Goal: Transaction & Acquisition: Download file/media

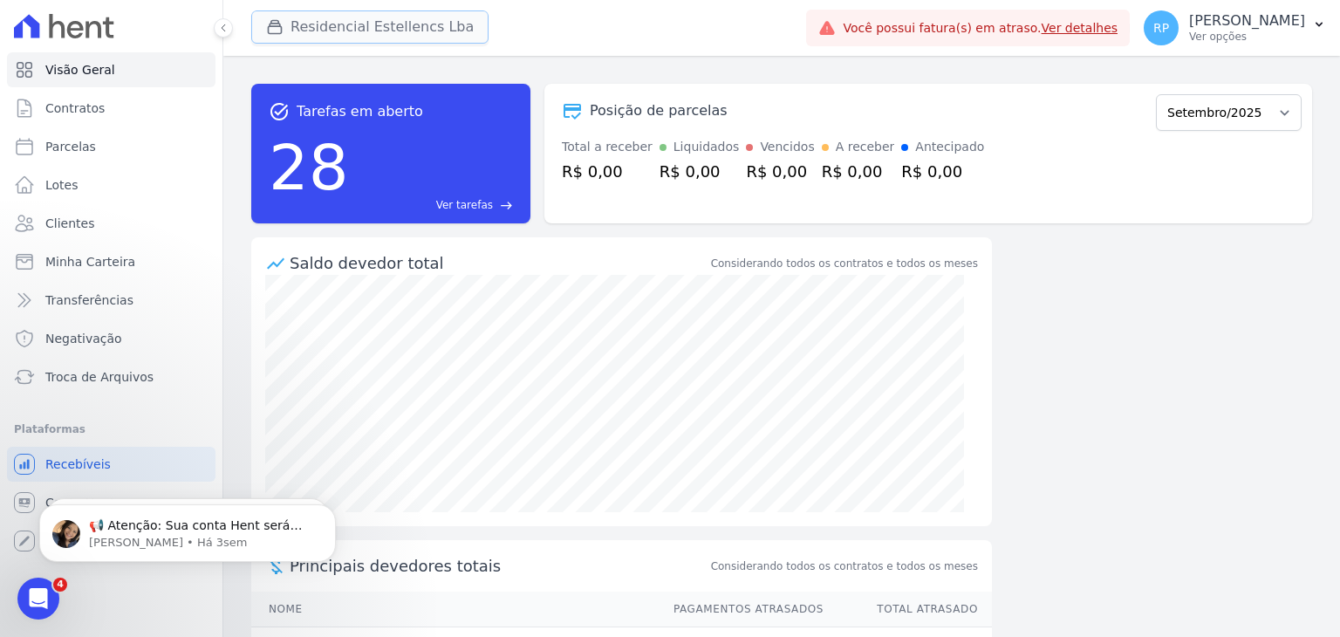
click at [329, 36] on button "Residencial Estellencs Lba" at bounding box center [369, 26] width 237 height 33
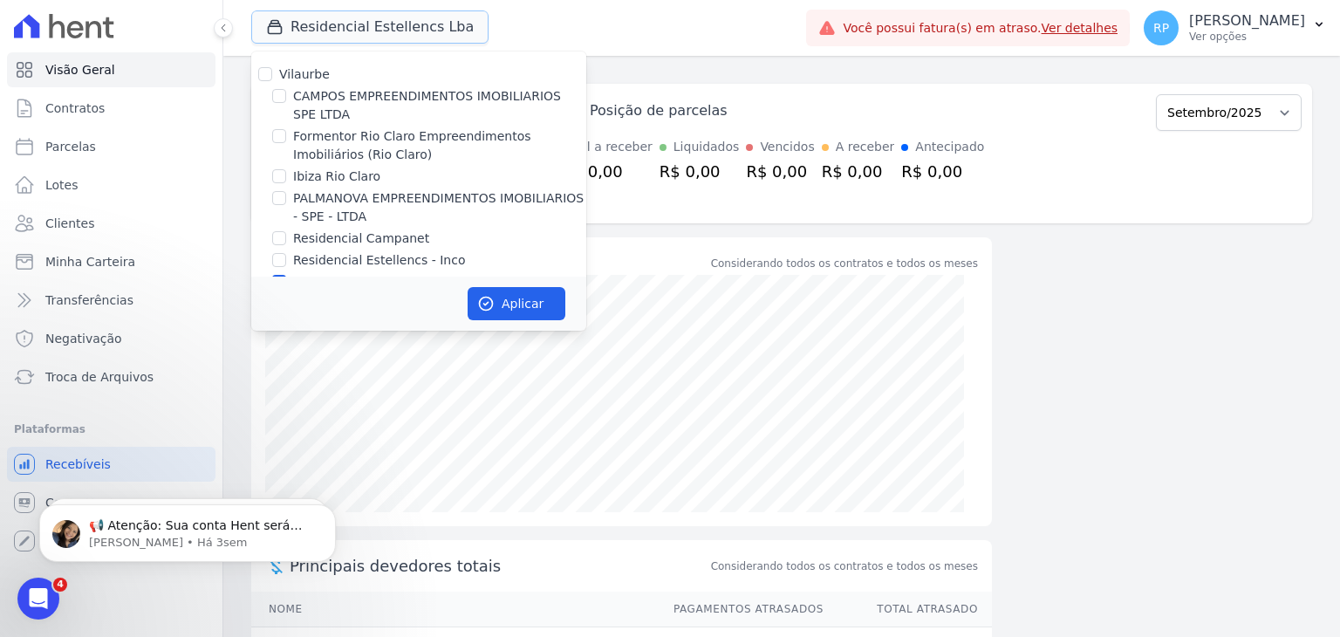
scroll to position [28, 0]
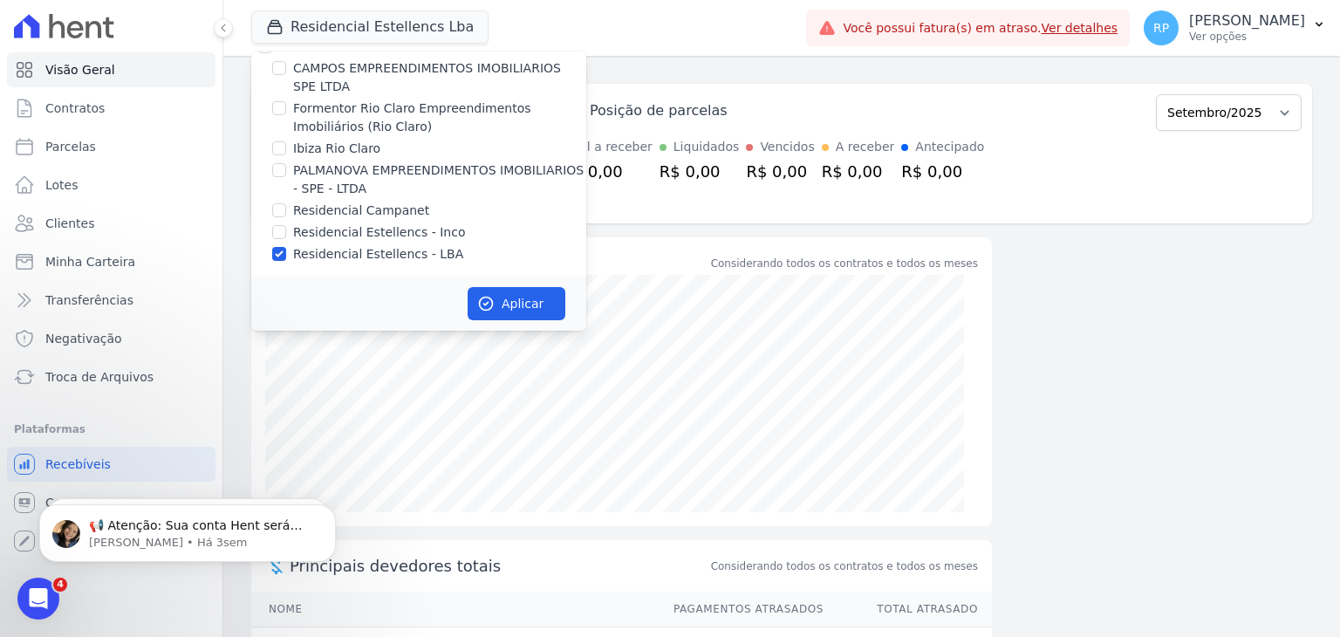
click at [361, 250] on label "Residencial Estellencs - LBA" at bounding box center [378, 254] width 170 height 18
click at [286, 250] on input "Residencial Estellencs - LBA" at bounding box center [279, 254] width 14 height 14
checkbox input "false"
click at [355, 64] on label "CAMPOS EMPREENDIMENTOS IMOBILIARIOS SPE LTDA" at bounding box center [439, 77] width 293 height 37
click at [286, 64] on input "CAMPOS EMPREENDIMENTOS IMOBILIARIOS SPE LTDA" at bounding box center [279, 68] width 14 height 14
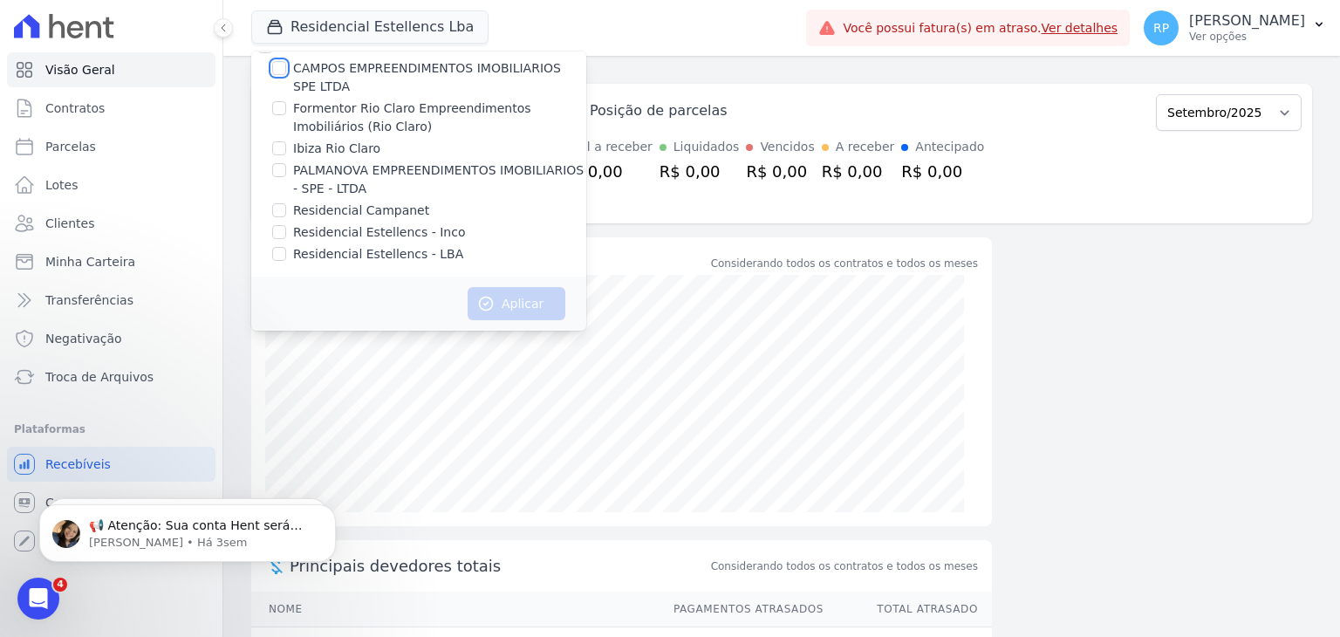
checkbox input "true"
click at [497, 311] on button "Aplicar" at bounding box center [517, 303] width 98 height 33
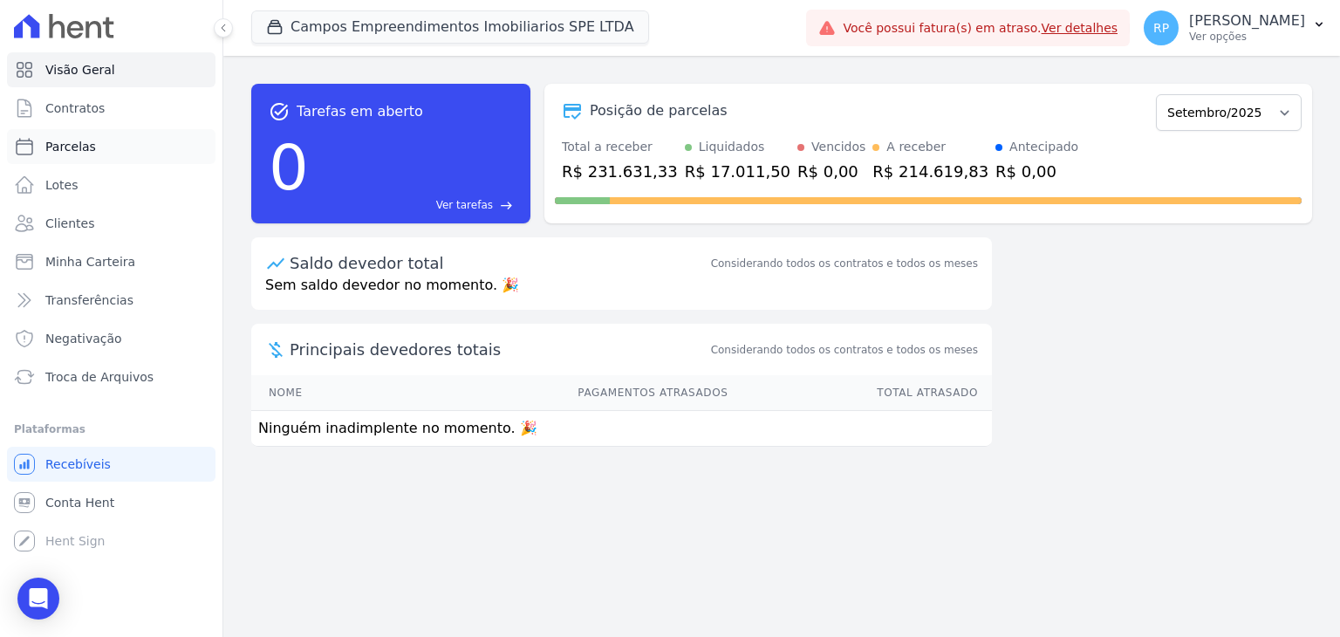
click at [104, 152] on link "Parcelas" at bounding box center [111, 146] width 208 height 35
select select
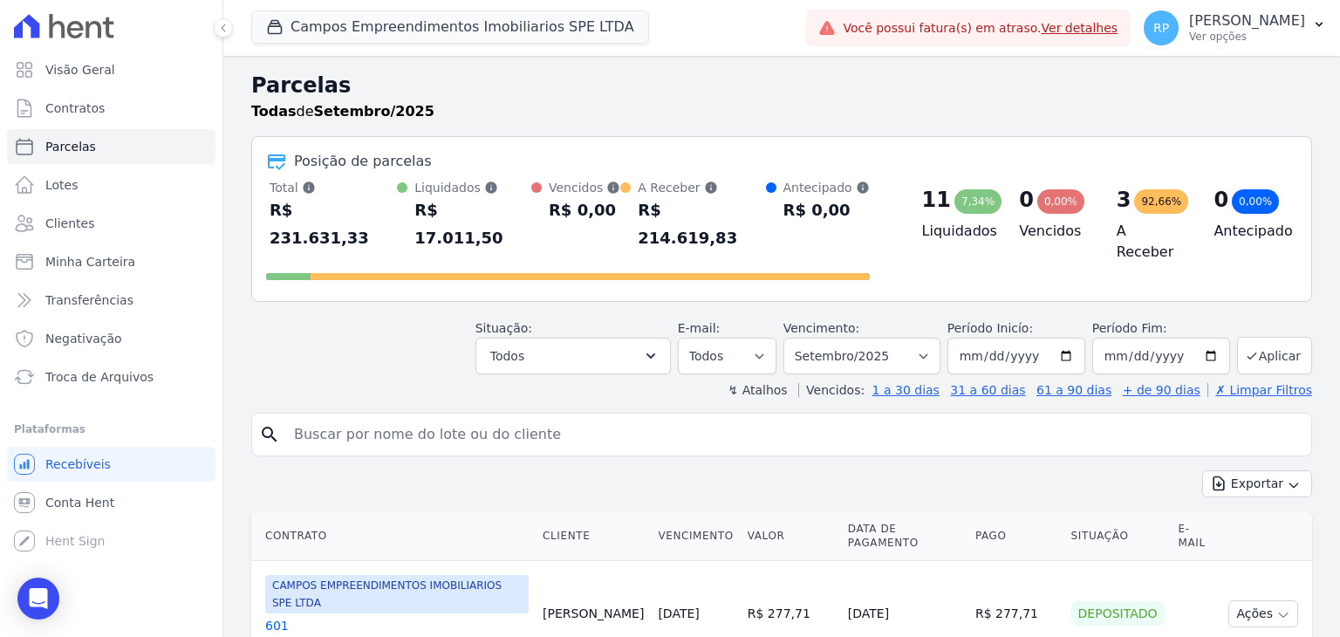
click at [489, 215] on div "R$ 17.011,50" at bounding box center [472, 224] width 117 height 56
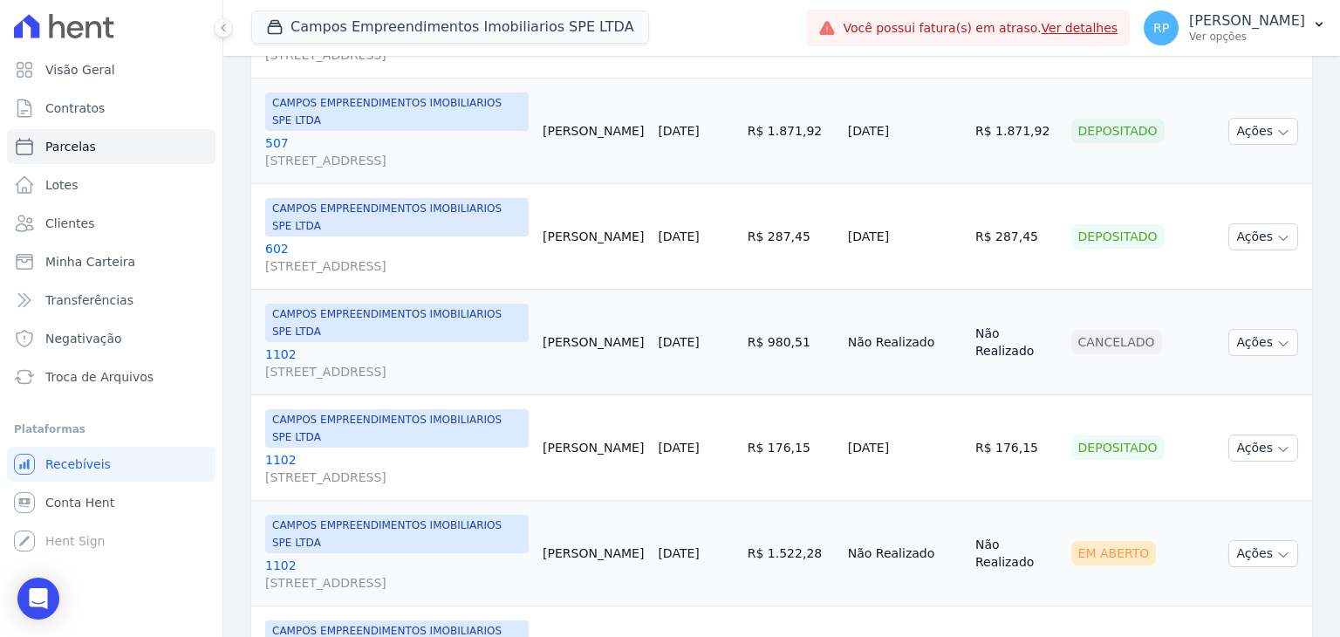
scroll to position [1570, 0]
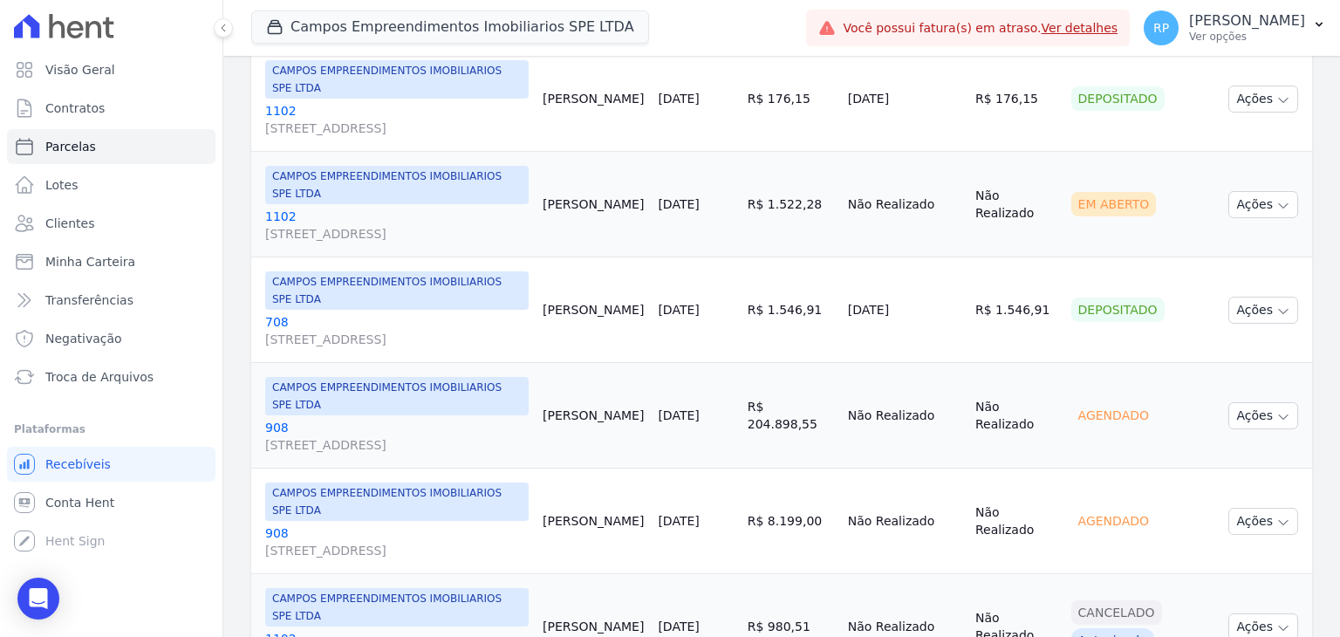
drag, startPoint x: 613, startPoint y: 172, endPoint x: 858, endPoint y: 202, distance: 247.0
click at [850, 183] on tr "CAMPOS EMPREENDIMENTOS IMOBILIARIOS SPE LTDA [GEOGRAPHIC_DATA][STREET_ADDRESS][…" at bounding box center [781, 205] width 1061 height 106
click at [861, 212] on td "Não Realizado" at bounding box center [904, 205] width 127 height 106
drag, startPoint x: 649, startPoint y: 378, endPoint x: 871, endPoint y: 447, distance: 233.1
click at [871, 447] on tbody "CAMPOS EMPREENDIMENTOS IMOBILIARIOS SPE LTDA [GEOGRAPHIC_DATA][STREET_ADDRESS][…" at bounding box center [781, 310] width 1061 height 2638
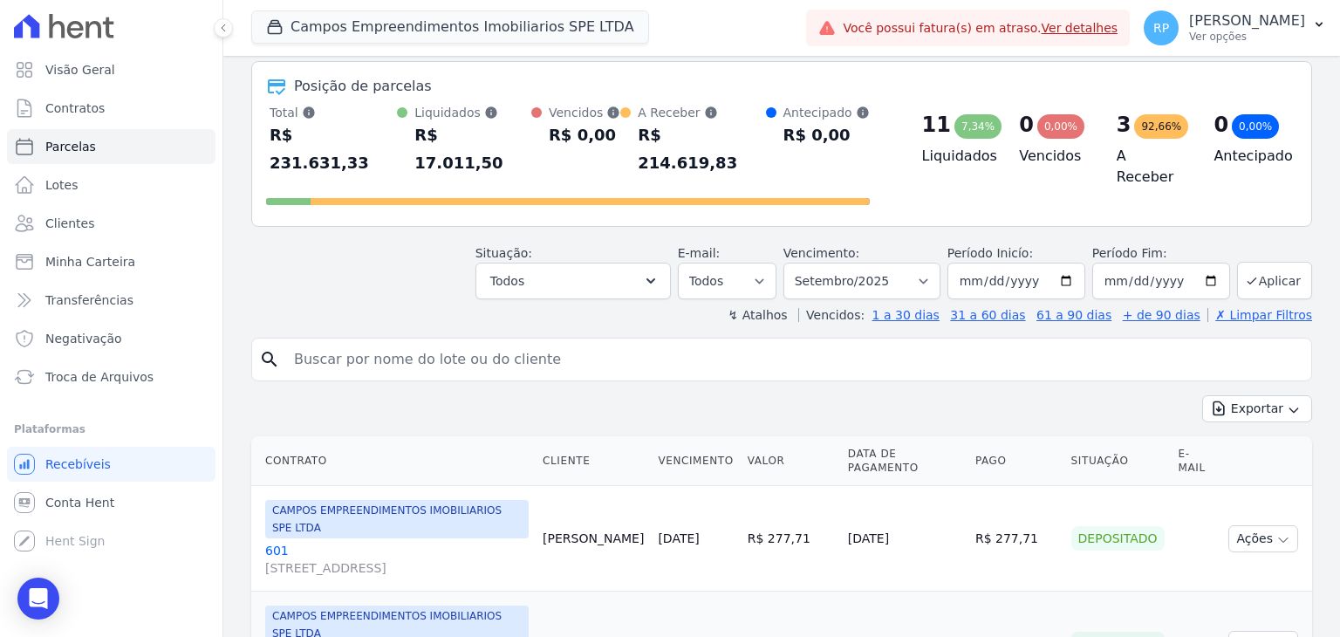
scroll to position [0, 0]
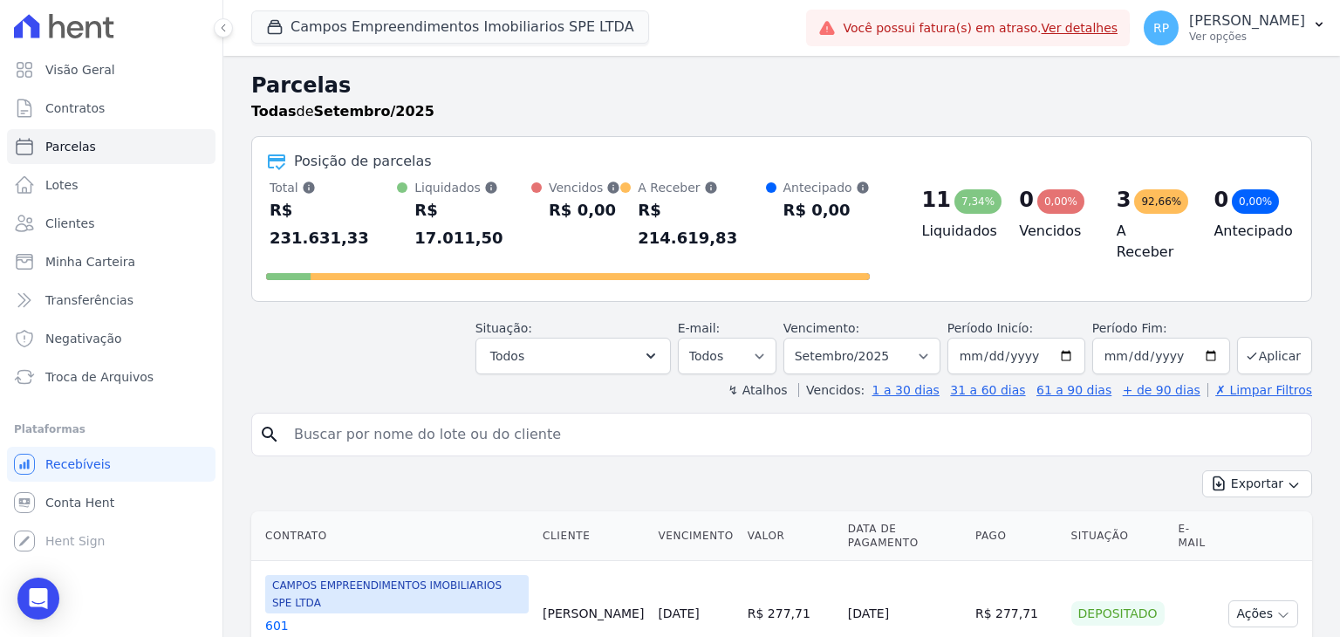
click at [467, 201] on div "R$ 17.011,50" at bounding box center [472, 224] width 117 height 56
click at [433, 31] on button "Campos Empreendimentos Imobiliarios SPE LTDA" at bounding box center [450, 26] width 398 height 33
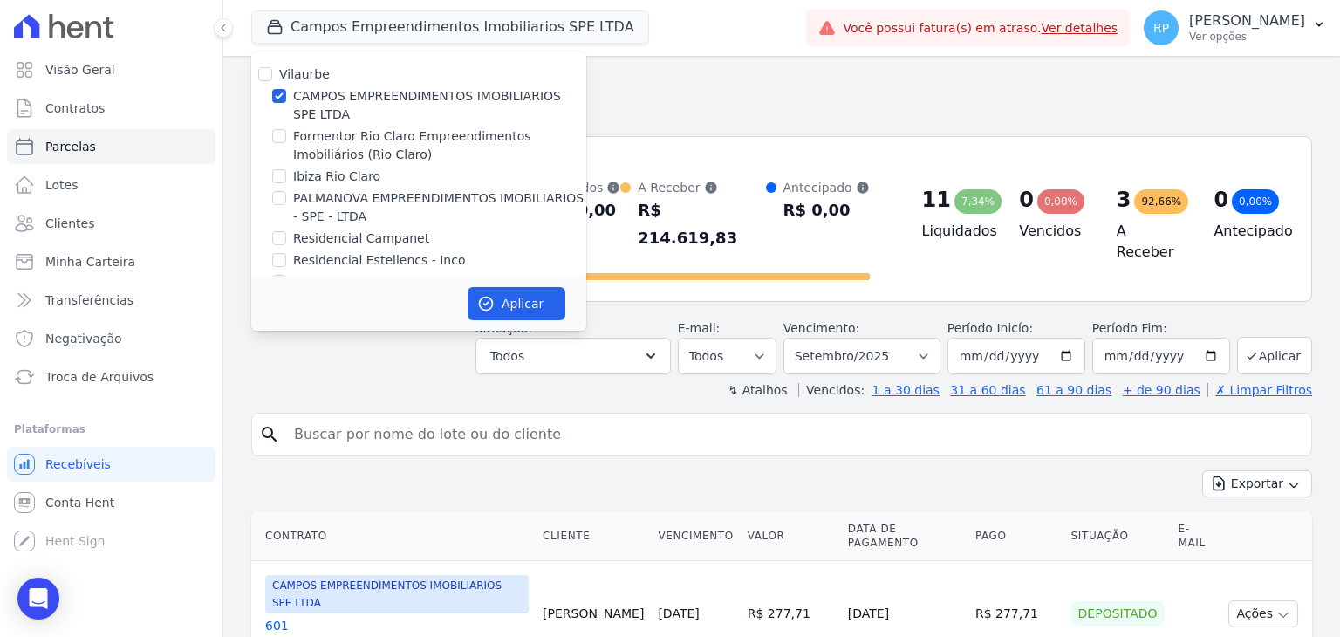
click at [339, 93] on label "CAMPOS EMPREENDIMENTOS IMOBILIARIOS SPE LTDA" at bounding box center [439, 105] width 293 height 37
click at [286, 93] on input "CAMPOS EMPREENDIMENTOS IMOBILIARIOS SPE LTDA" at bounding box center [279, 96] width 14 height 14
checkbox input "false"
click at [324, 135] on label "Formentor Rio Claro Empreendimentos Imobiliários (Rio Claro)" at bounding box center [439, 145] width 293 height 37
click at [286, 135] on input "Formentor Rio Claro Empreendimentos Imobiliários (Rio Claro)" at bounding box center [279, 136] width 14 height 14
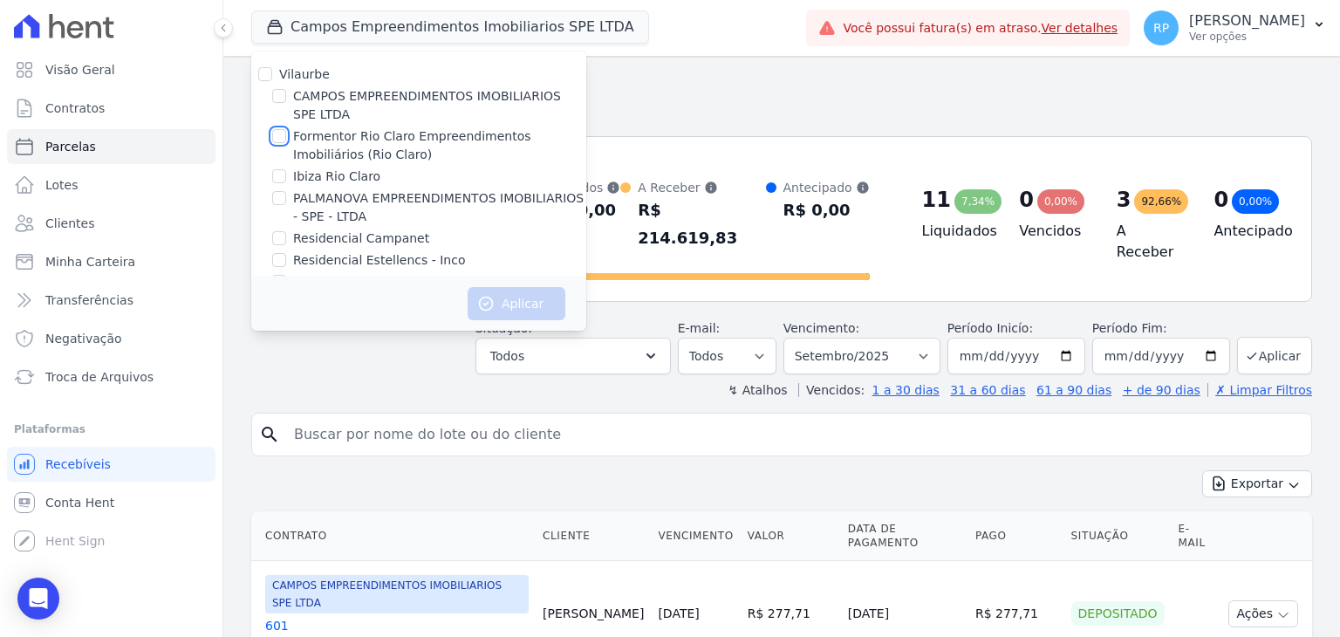
checkbox input "true"
click at [511, 301] on button "Aplicar" at bounding box center [517, 303] width 98 height 33
select select
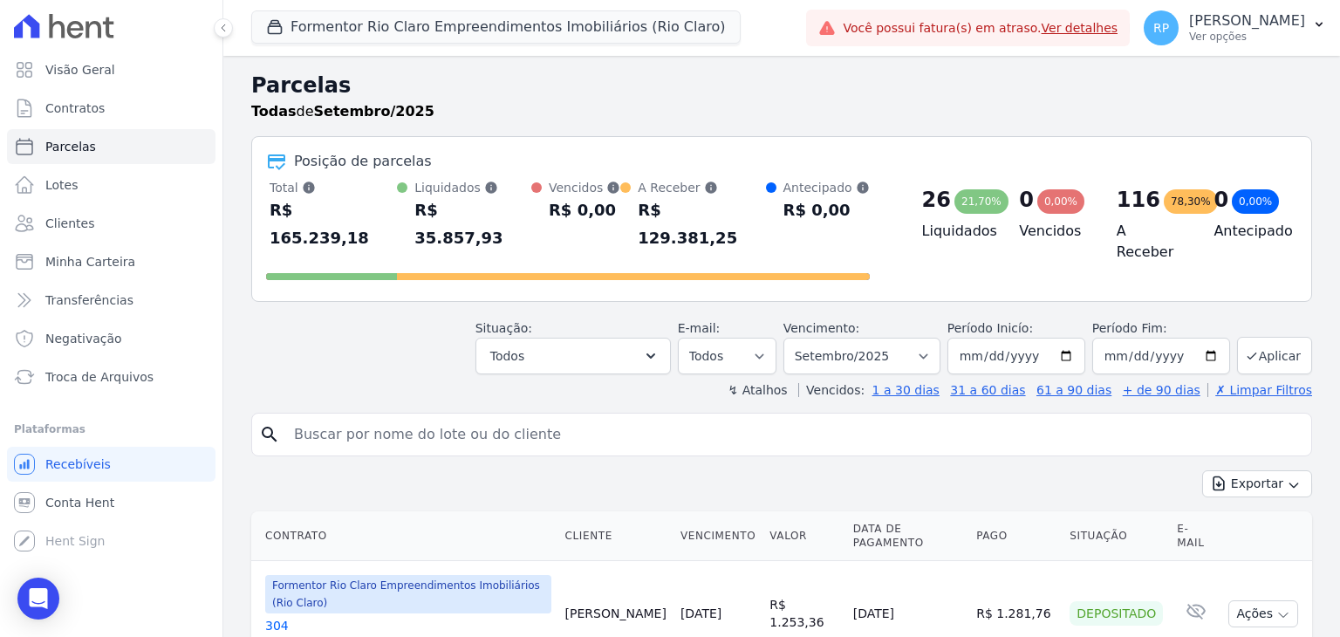
click at [746, 413] on div "search" at bounding box center [781, 435] width 1061 height 44
click at [1218, 36] on p "Ver opções" at bounding box center [1247, 37] width 116 height 14
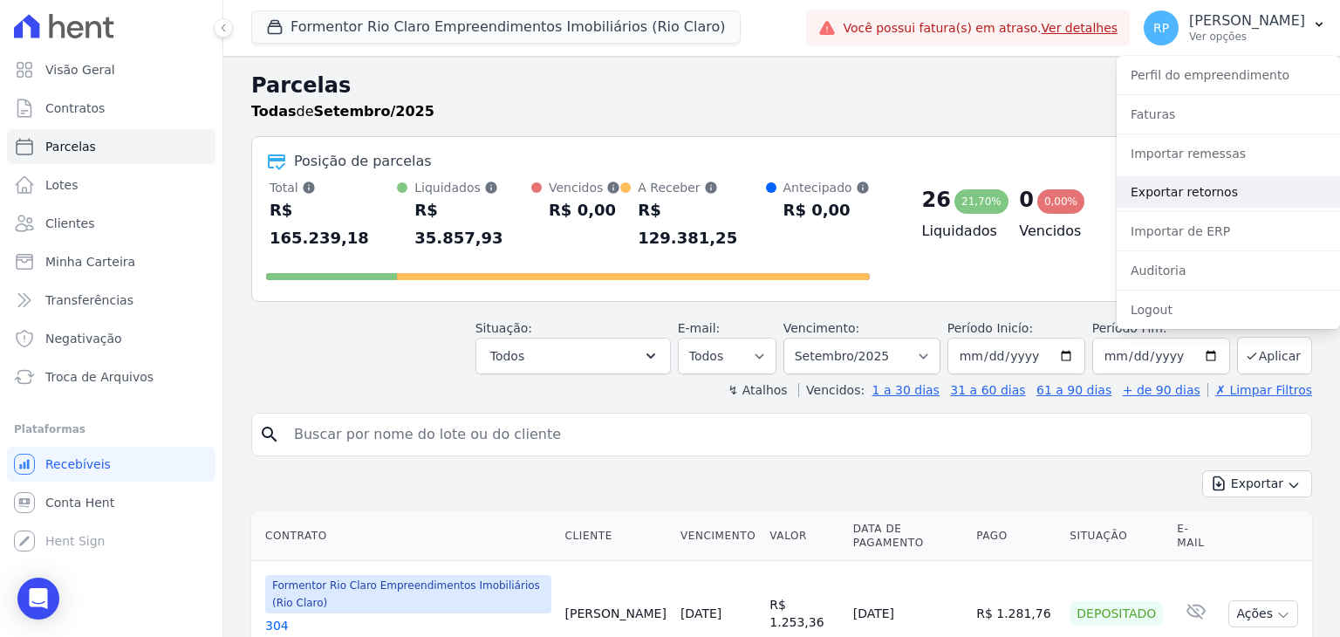
click at [1162, 198] on link "Exportar retornos" at bounding box center [1227, 191] width 223 height 31
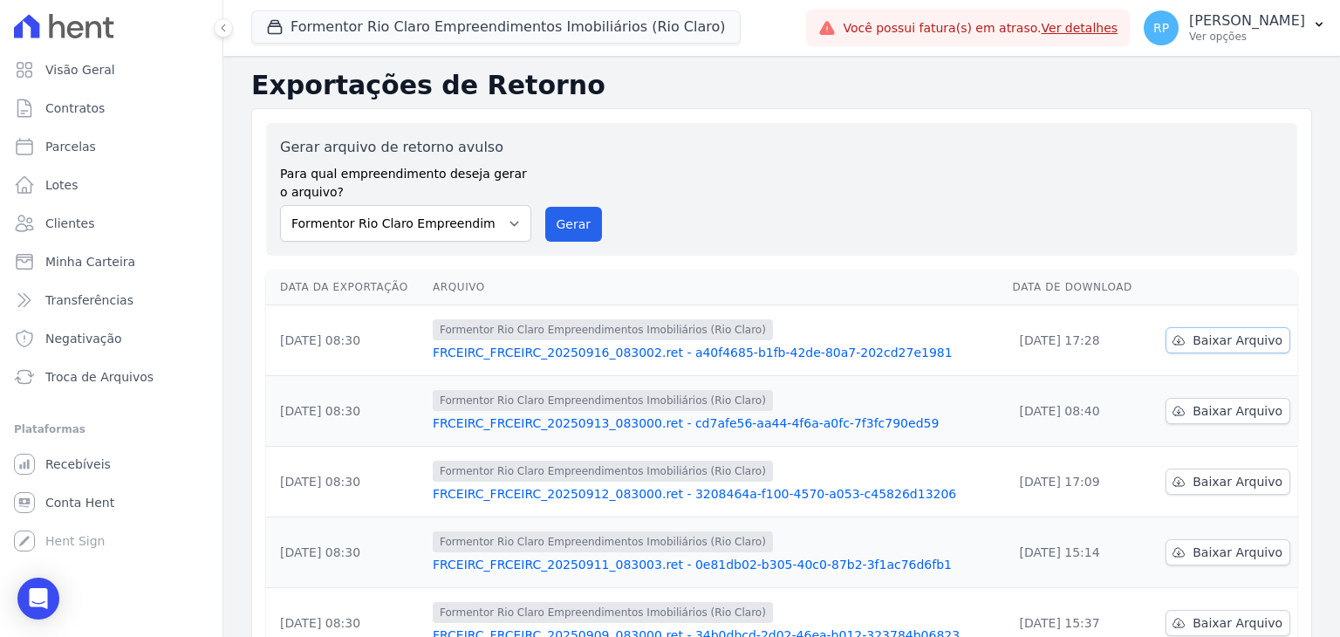
click at [1230, 336] on span "Baixar Arquivo" at bounding box center [1237, 339] width 90 height 17
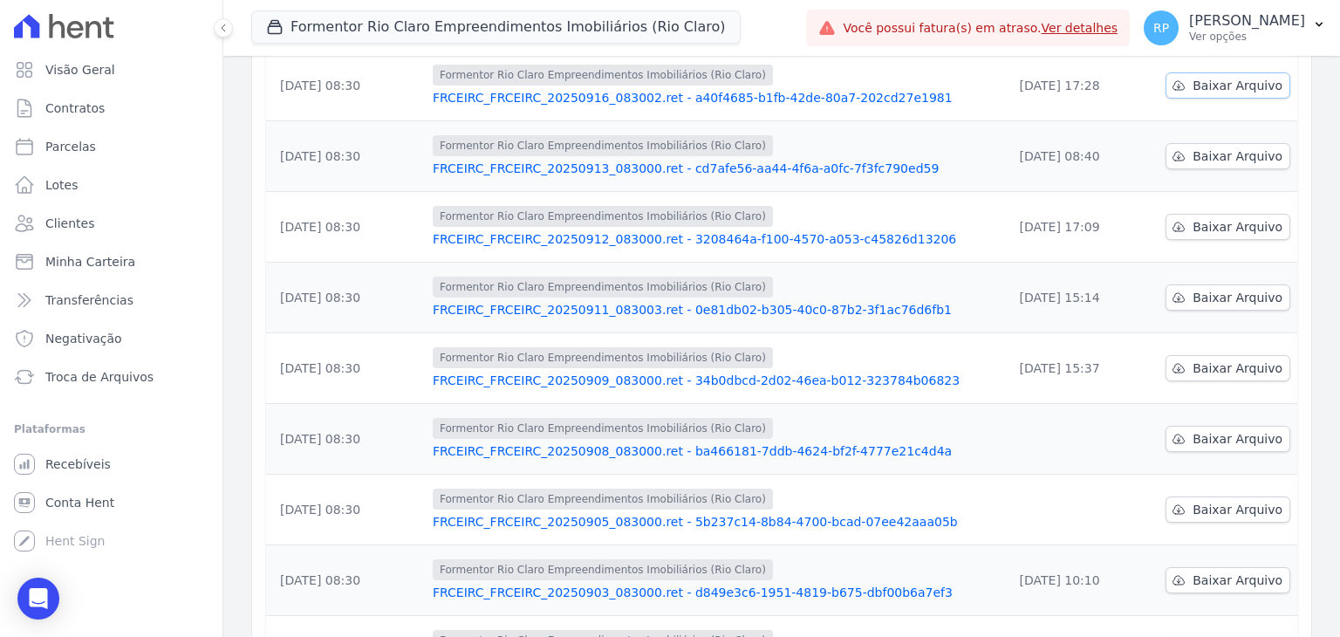
scroll to position [262, 0]
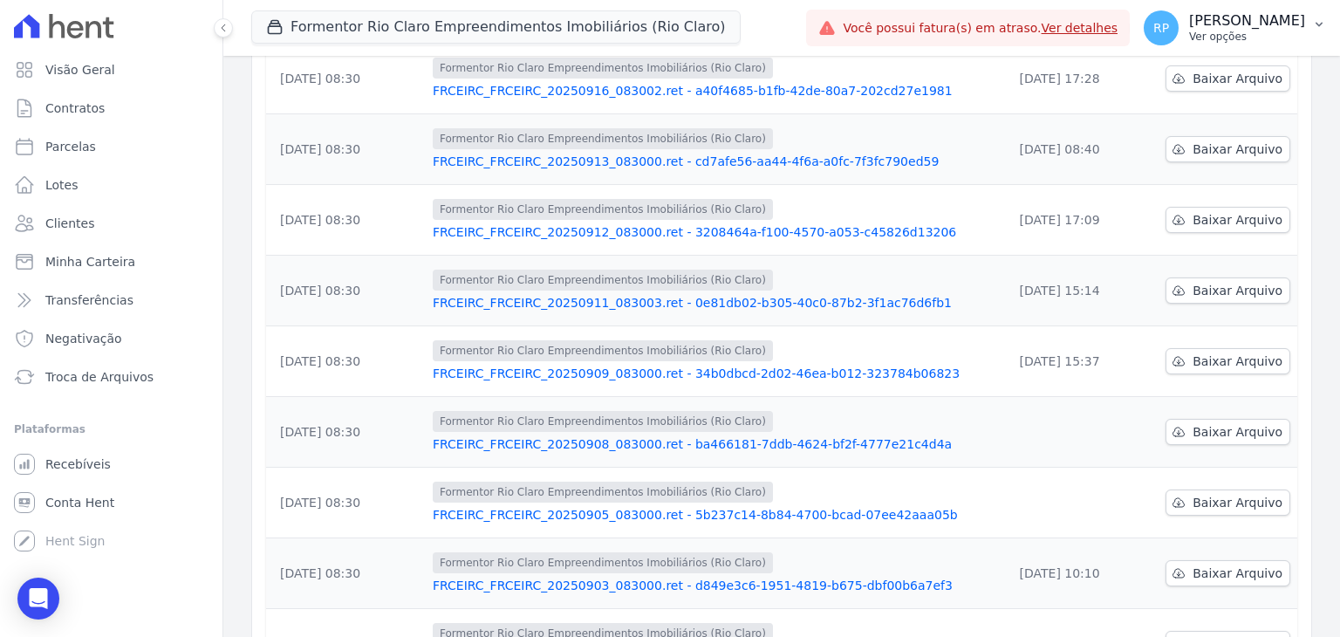
click at [1225, 31] on p "Ver opções" at bounding box center [1247, 37] width 116 height 14
